Goal: Book appointment/travel/reservation

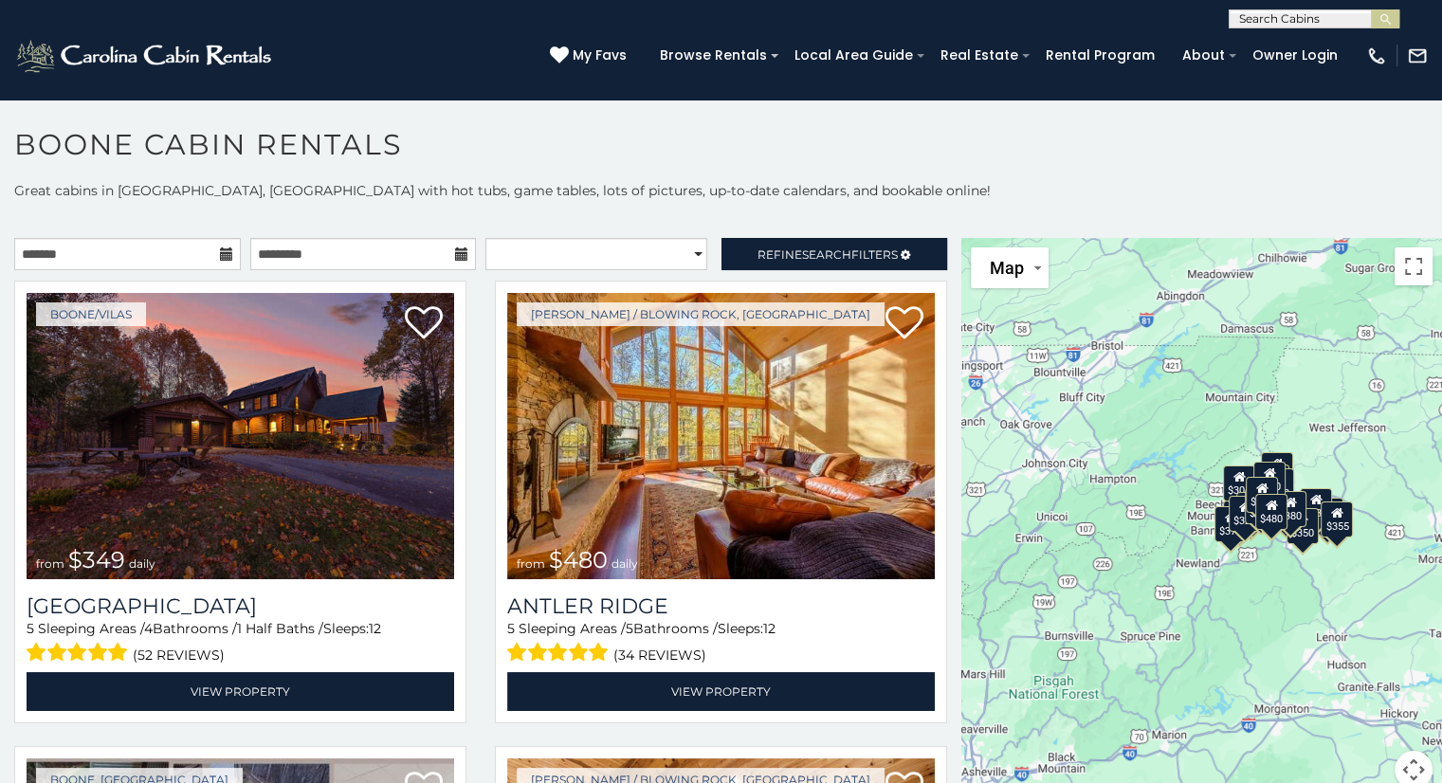
click at [224, 255] on icon at bounding box center [226, 253] width 13 height 13
click at [824, 247] on span "Search" at bounding box center [826, 254] width 49 height 14
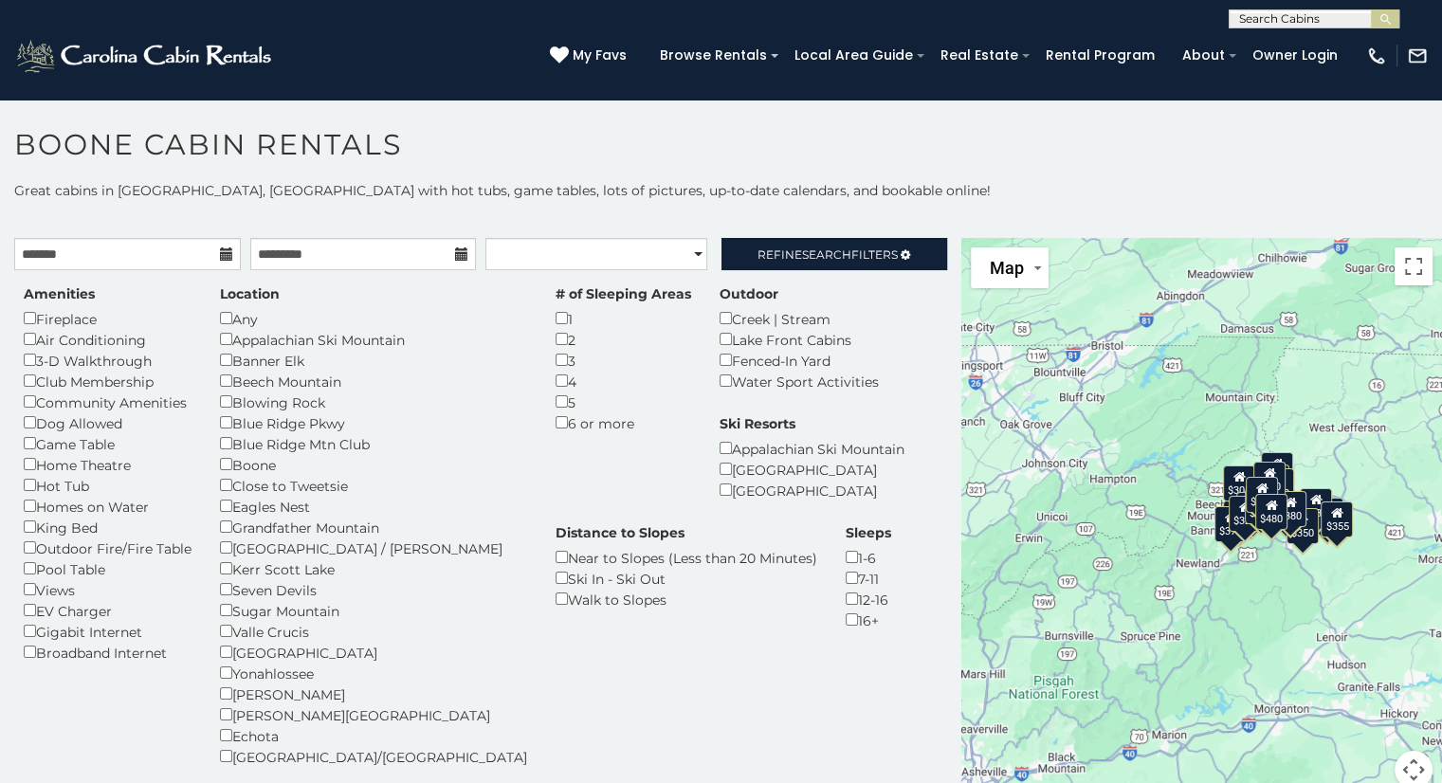
click at [220, 256] on icon at bounding box center [226, 253] width 13 height 13
click at [147, 253] on input "text" at bounding box center [127, 254] width 227 height 32
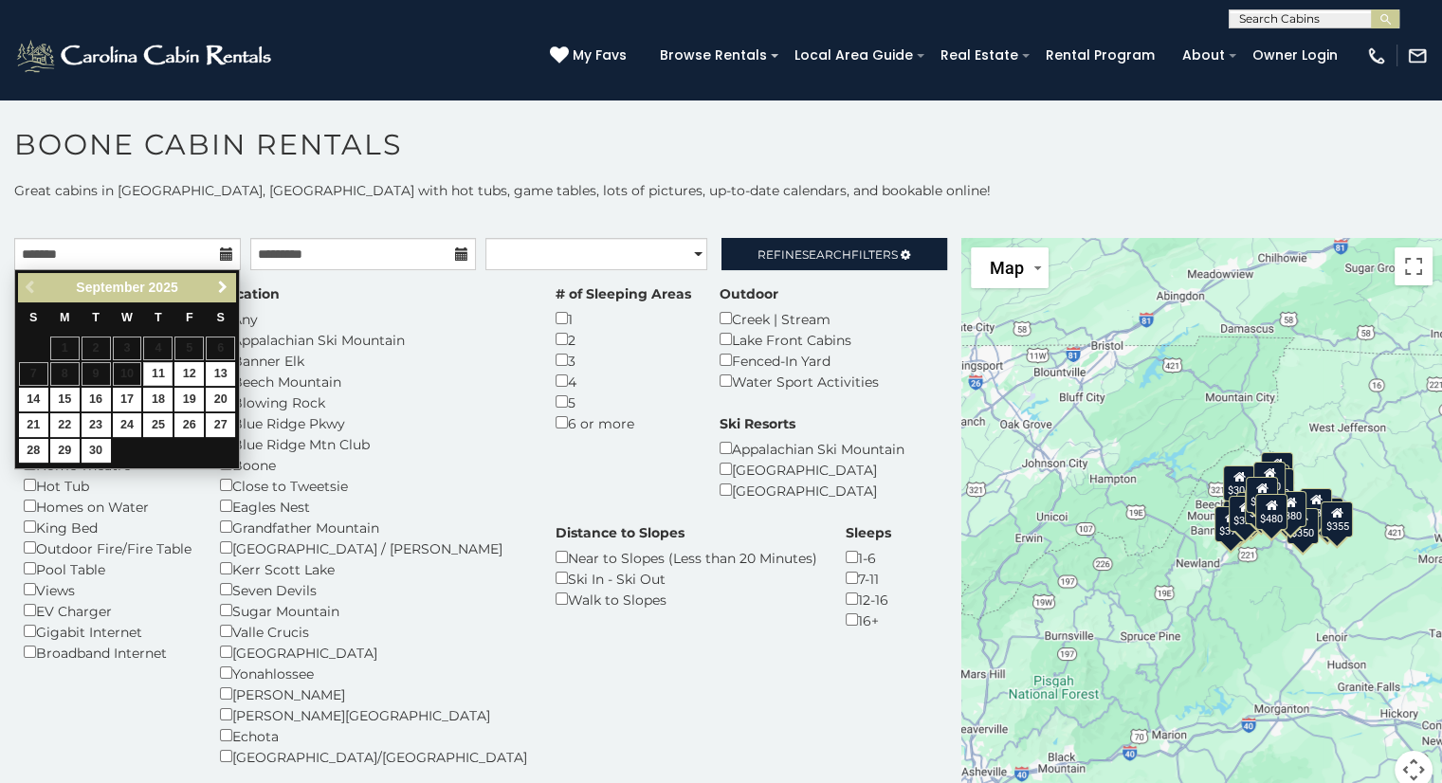
click at [219, 282] on span "Next" at bounding box center [222, 287] width 15 height 15
click at [156, 448] on link "30" at bounding box center [157, 451] width 29 height 24
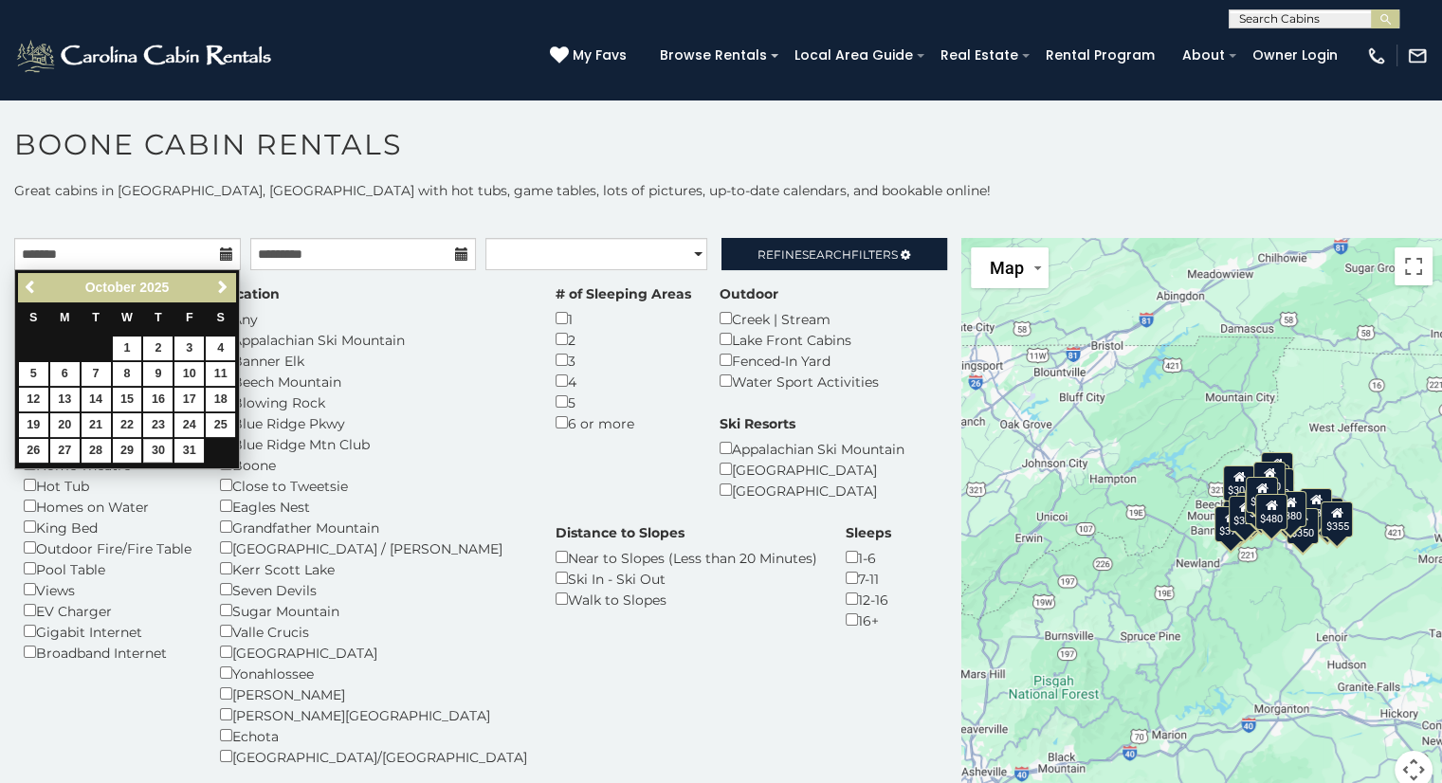
type input "**********"
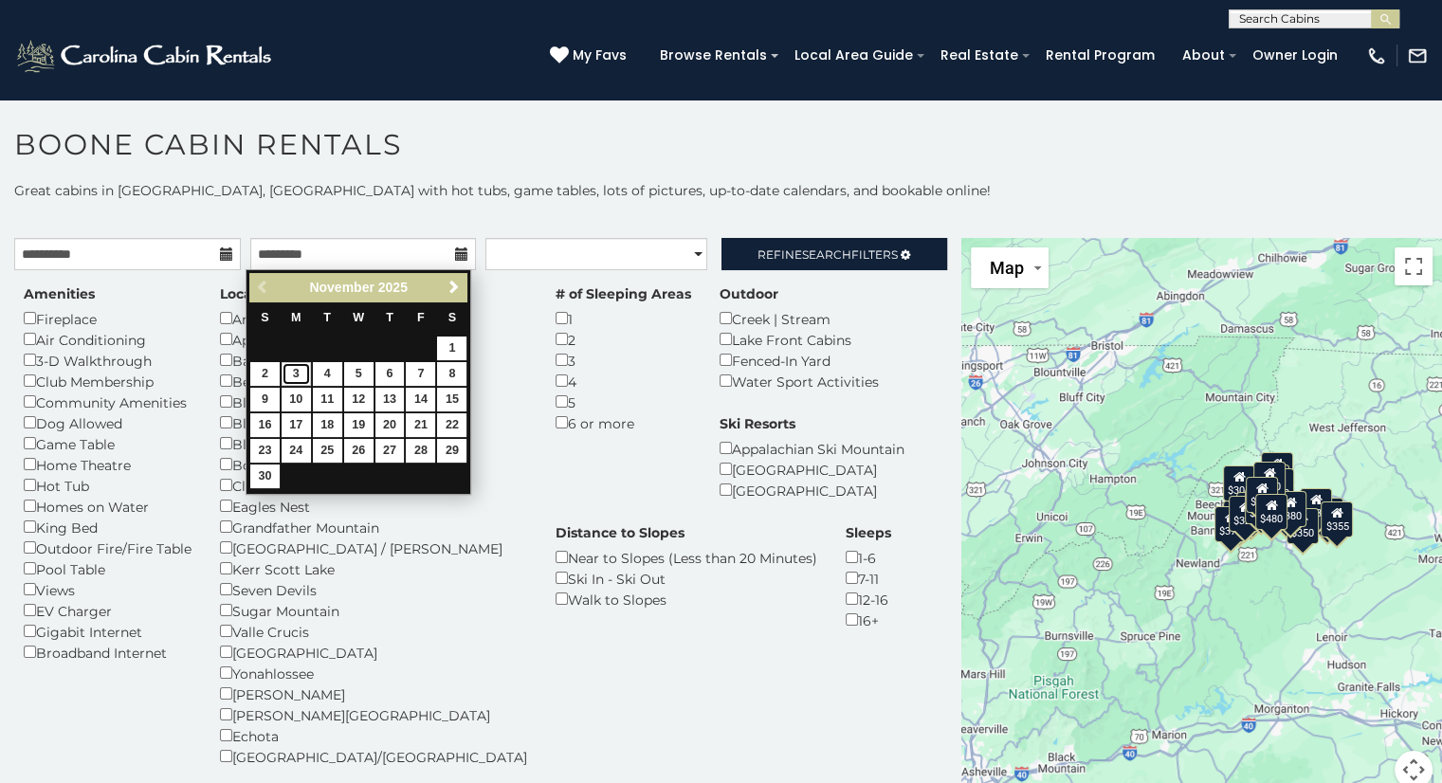
click at [299, 375] on link "3" at bounding box center [295, 374] width 29 height 24
type input "**********"
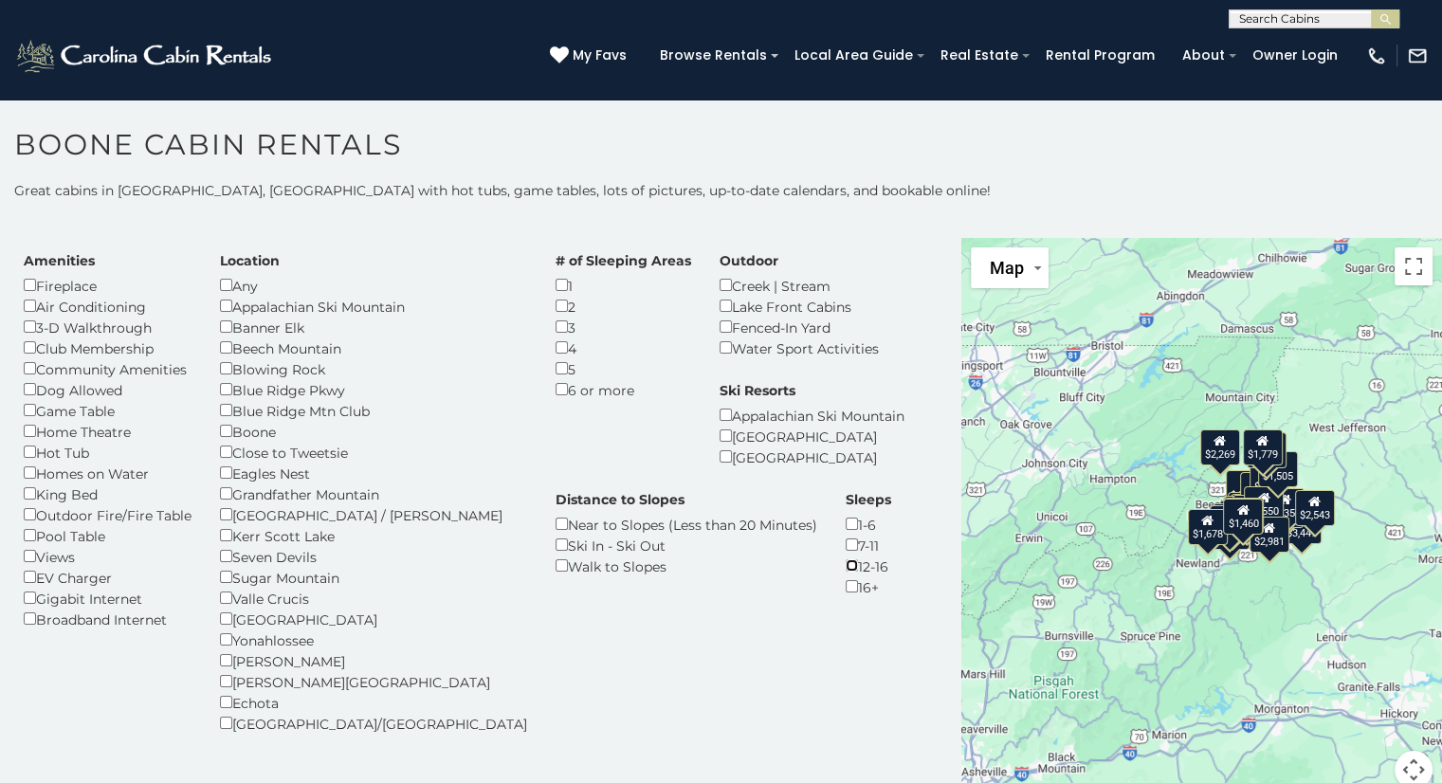
scroll to position [34, 0]
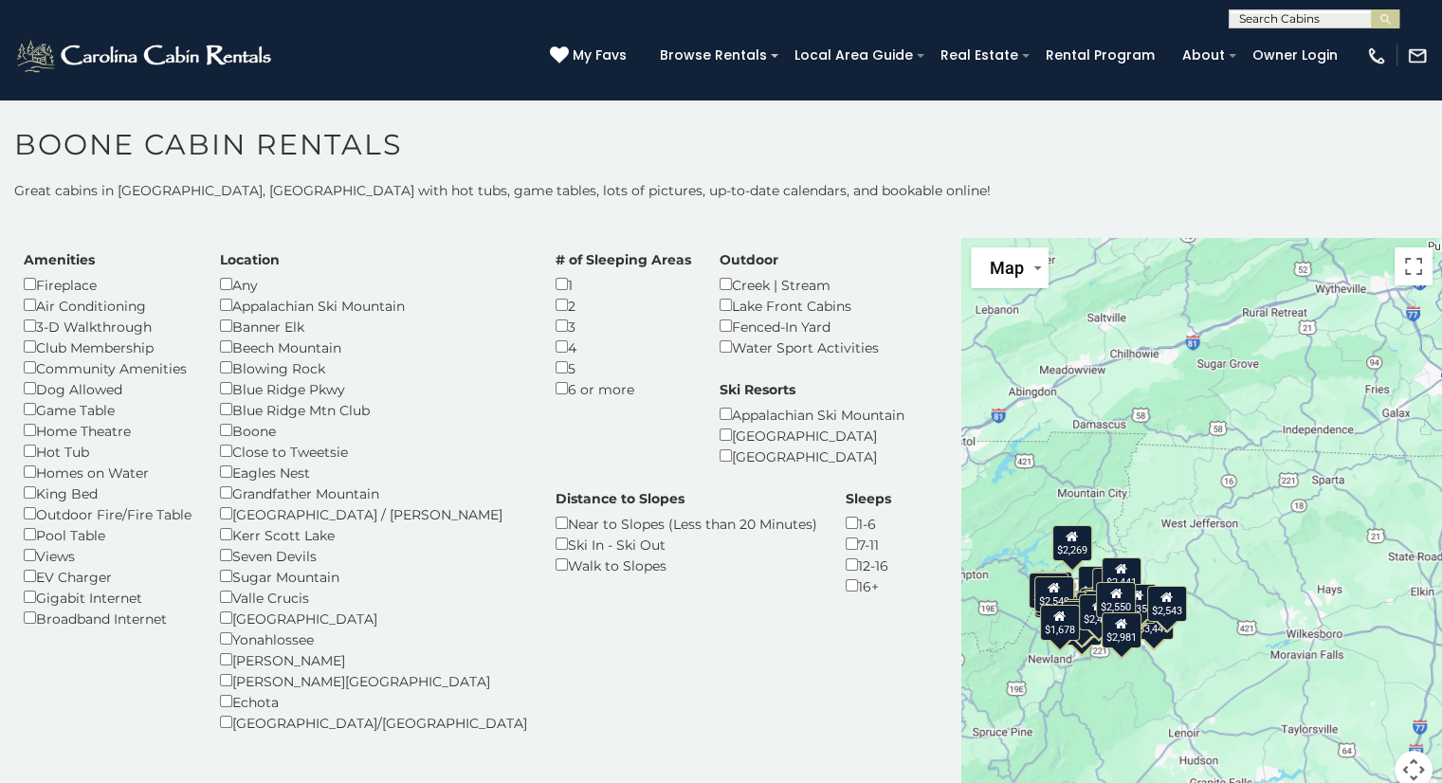
drag, startPoint x: 1179, startPoint y: 370, endPoint x: 1035, endPoint y: 475, distance: 178.4
click at [1035, 475] on div "$3,213 $5,547 $3,222 $4,381 $3,346 $4,894 $4,245 $3,626 $2,793 $3,084 $3,507 $2…" at bounding box center [1201, 524] width 481 height 573
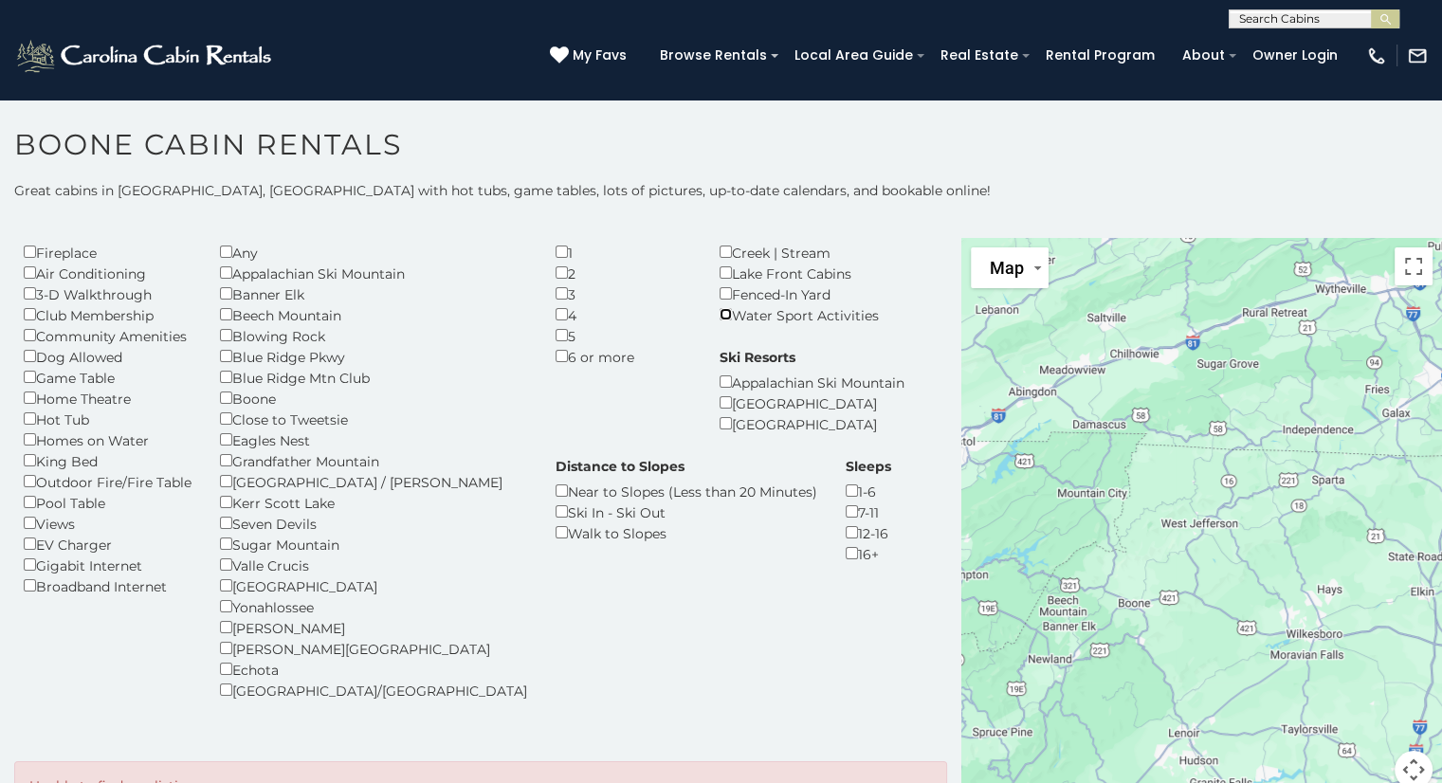
scroll to position [68, 0]
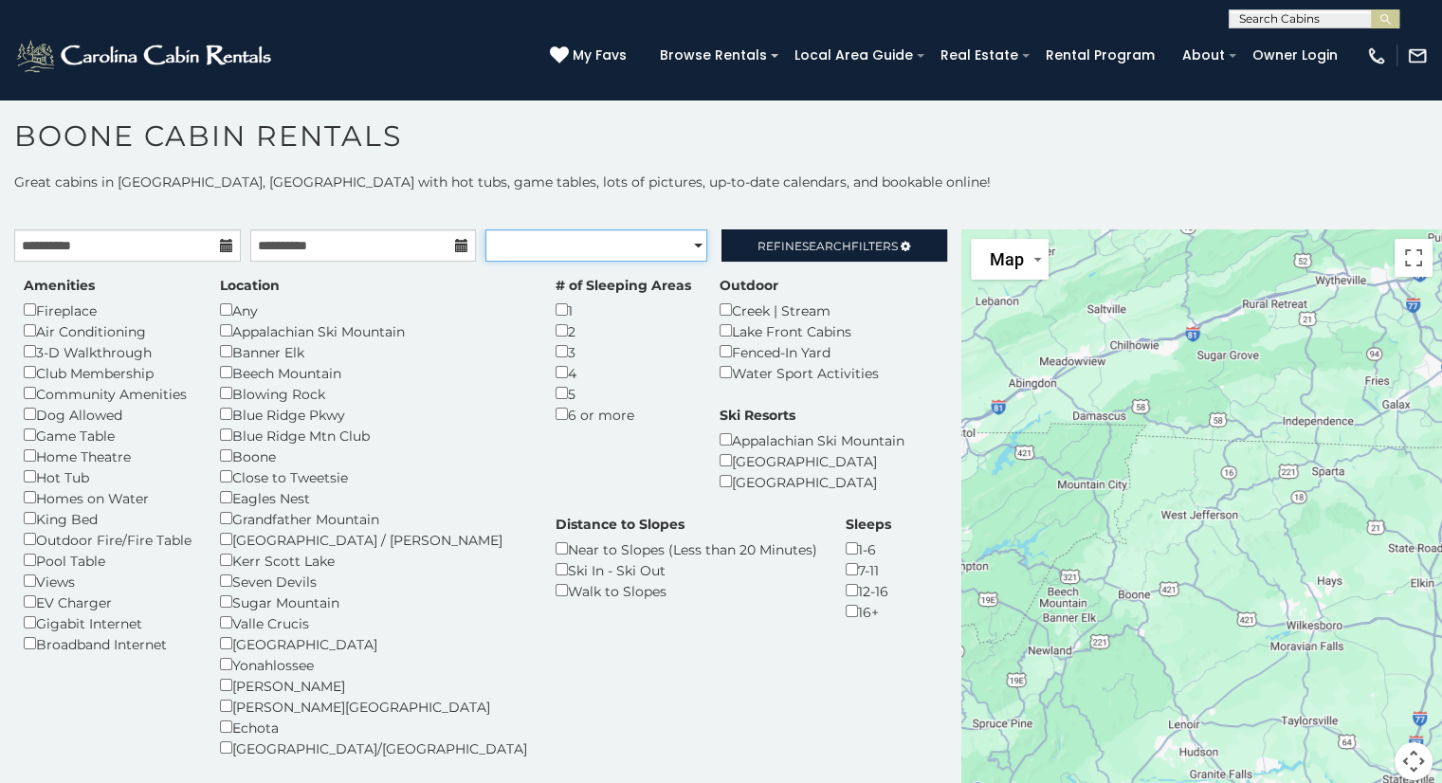
click at [642, 231] on select "**********" at bounding box center [596, 245] width 222 height 32
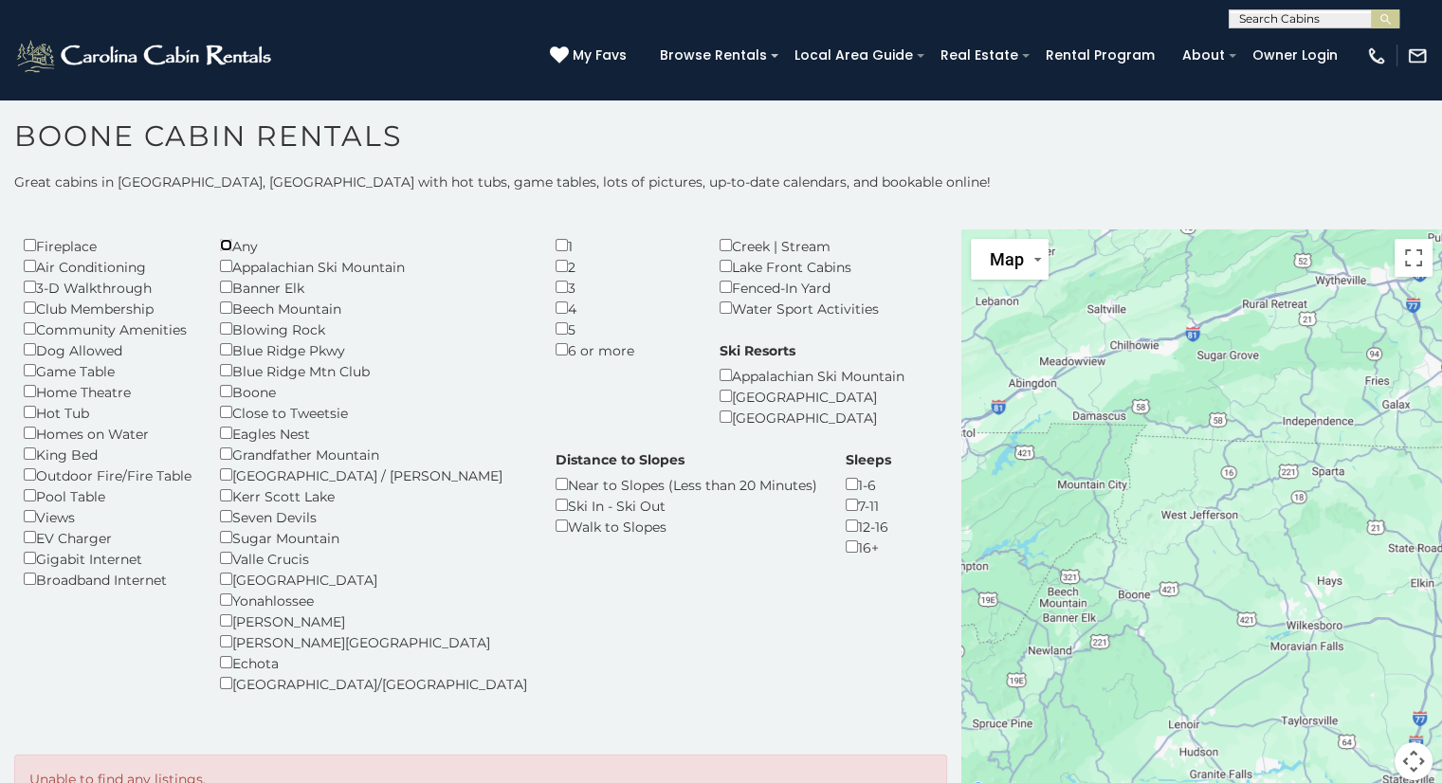
scroll to position [80, 0]
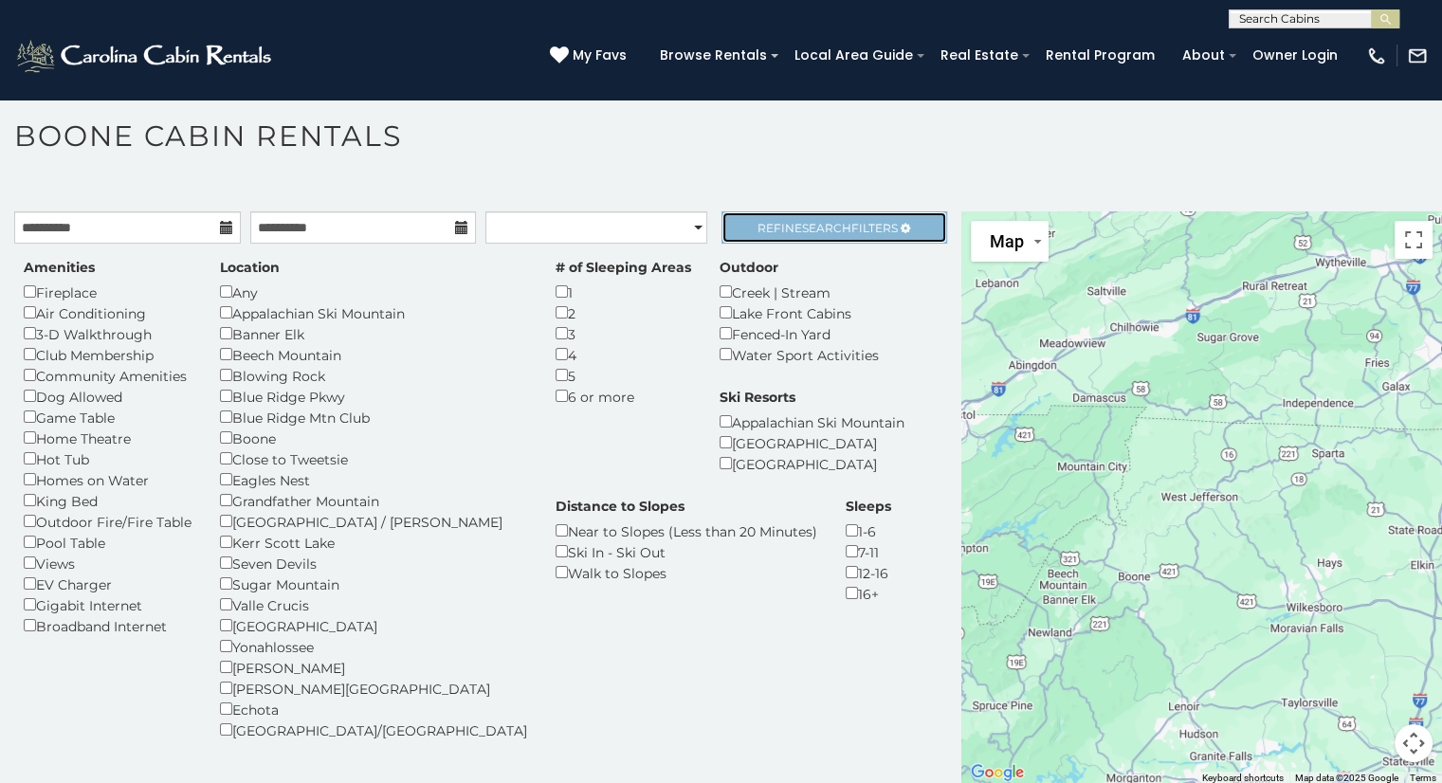
click at [812, 226] on span "Search" at bounding box center [826, 228] width 49 height 14
